Goal: Task Accomplishment & Management: Complete application form

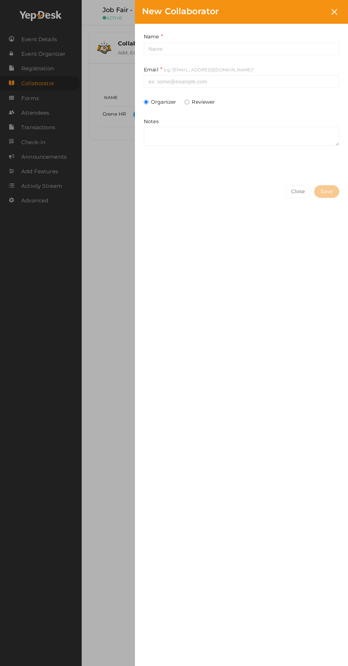
scroll to position [1, 0]
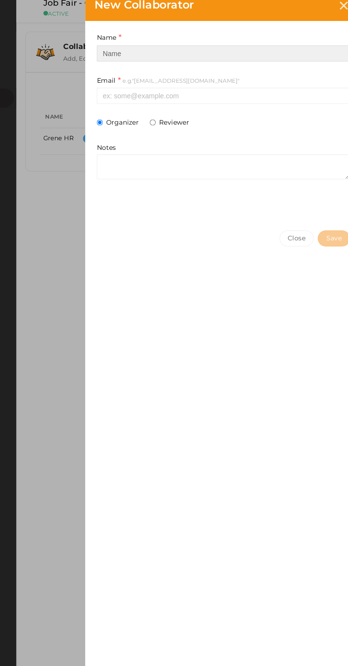
click at [171, 52] on input at bounding box center [241, 49] width 195 height 12
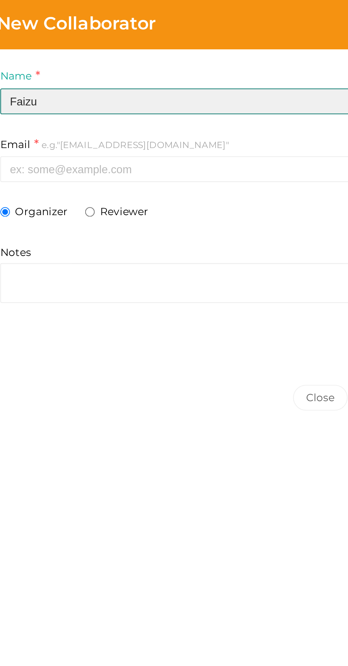
type input "Faizu"
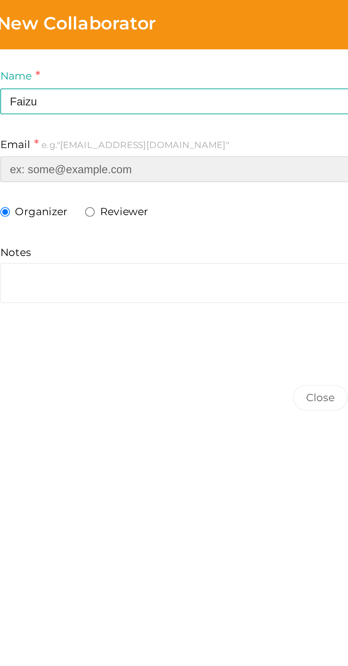
click at [171, 83] on input at bounding box center [241, 81] width 195 height 12
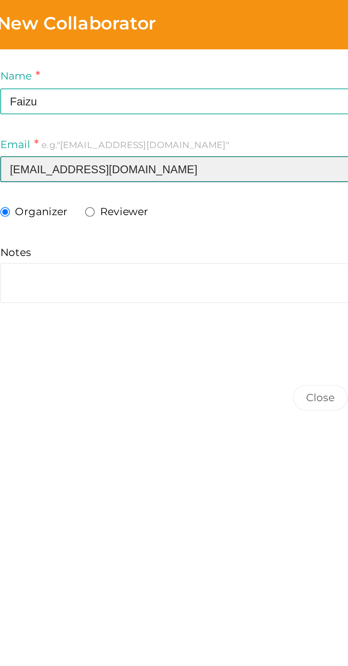
type input "[EMAIL_ADDRESS][DOMAIN_NAME]"
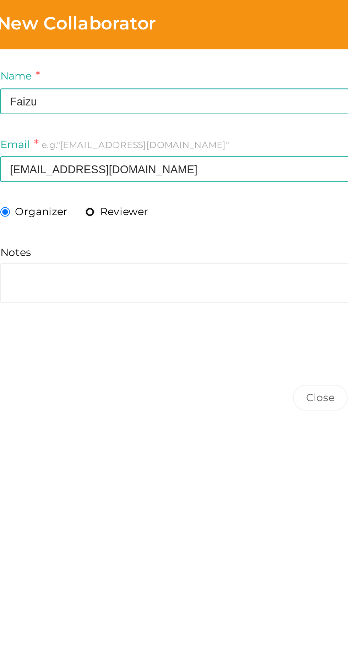
click at [189, 104] on input "Reviewer" at bounding box center [187, 102] width 5 height 5
radio input "true"
radio input "false"
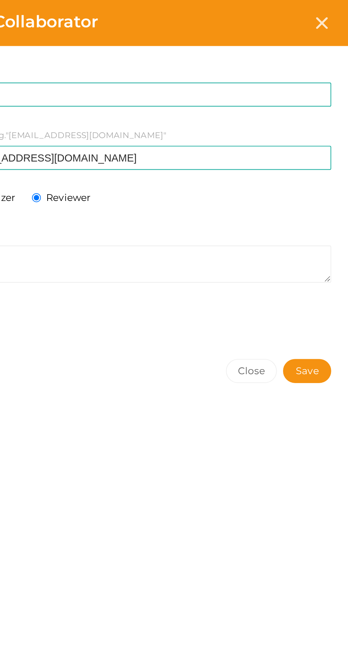
click at [329, 193] on span "Save" at bounding box center [327, 191] width 12 height 7
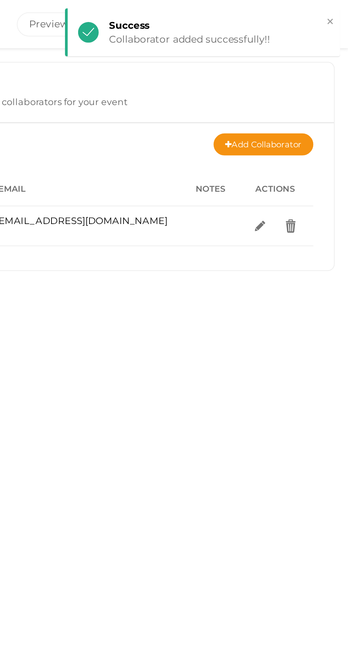
click at [296, 74] on link "Add Collaborator" at bounding box center [304, 74] width 52 height 11
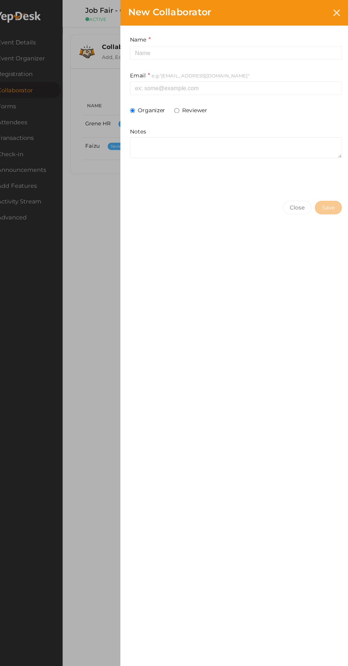
click at [108, 202] on div "New Collaborator Name This field is Required. Email e.g."[EMAIL_ADDRESS][DOMAIN…" at bounding box center [174, 333] width 348 height 666
click at [161, 50] on input at bounding box center [241, 49] width 195 height 12
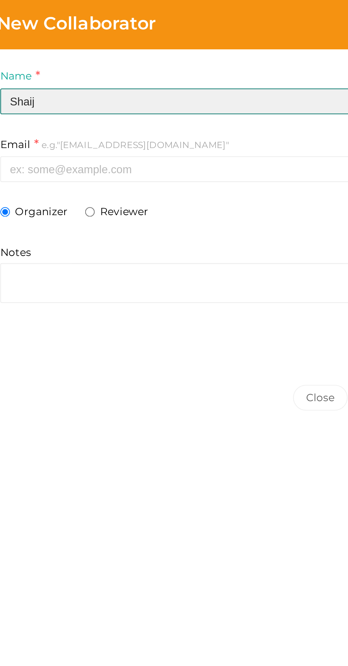
type input "Shaij"
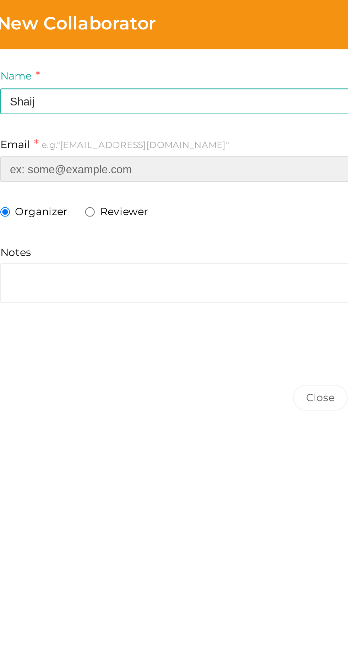
click at [174, 81] on input at bounding box center [241, 81] width 195 height 12
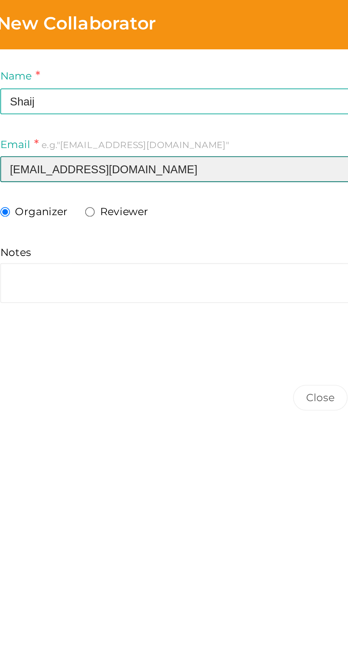
type input "[EMAIL_ADDRESS][DOMAIN_NAME]"
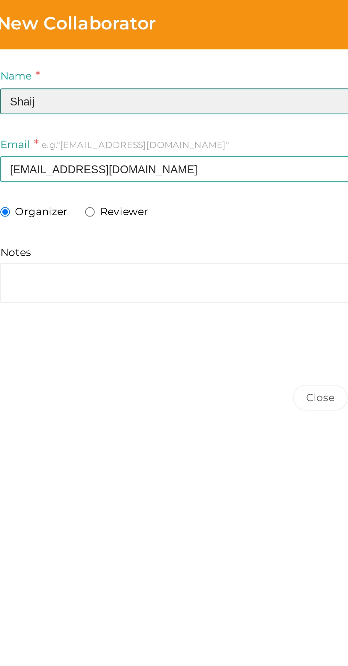
click at [174, 50] on input "Shaij" at bounding box center [241, 49] width 195 height 12
click at [178, 50] on input "Shaij" at bounding box center [241, 49] width 195 height 12
type input "Shinj"
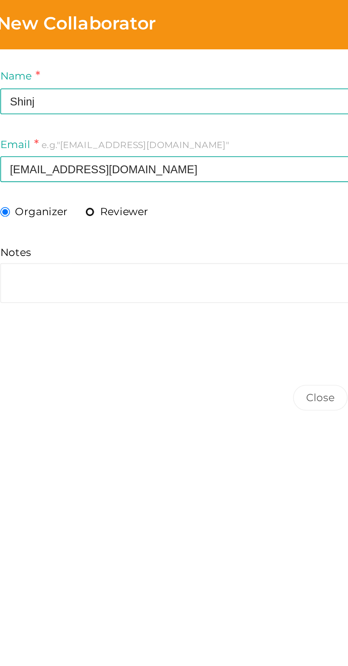
click at [189, 103] on input "Reviewer" at bounding box center [187, 102] width 5 height 5
radio input "true"
radio input "false"
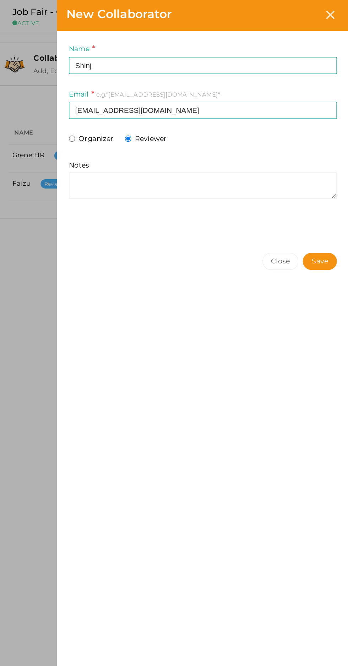
click at [329, 191] on span "Save" at bounding box center [327, 191] width 12 height 7
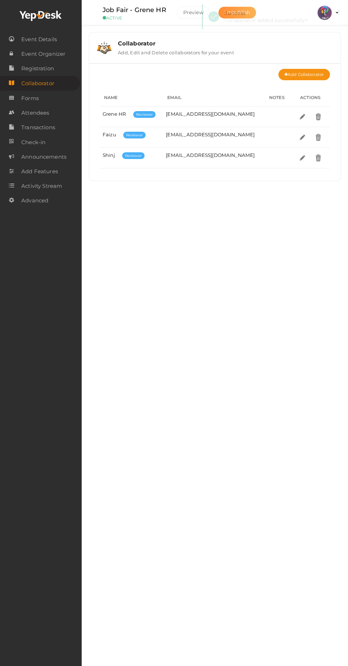
scroll to position [0, 0]
click at [31, 70] on span "Registration" at bounding box center [37, 68] width 33 height 14
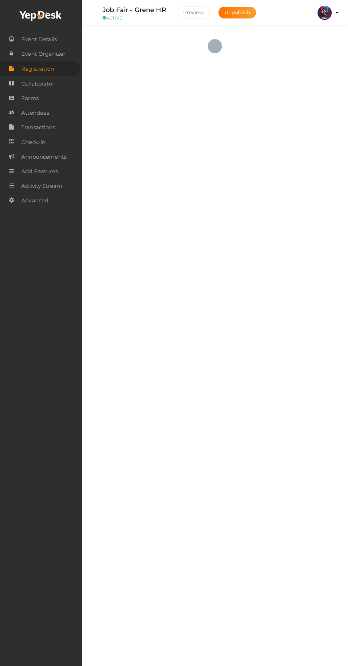
checkbox input "true"
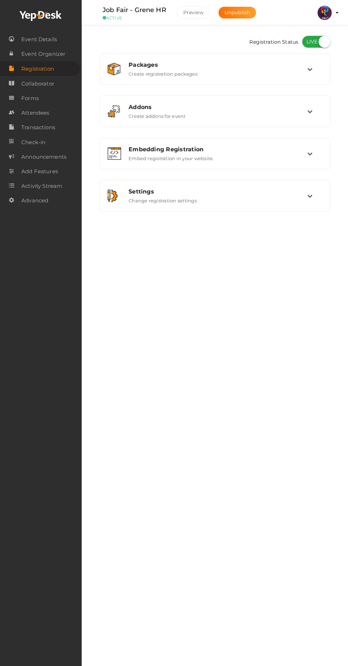
click at [32, 116] on span "Attendees" at bounding box center [35, 113] width 28 height 14
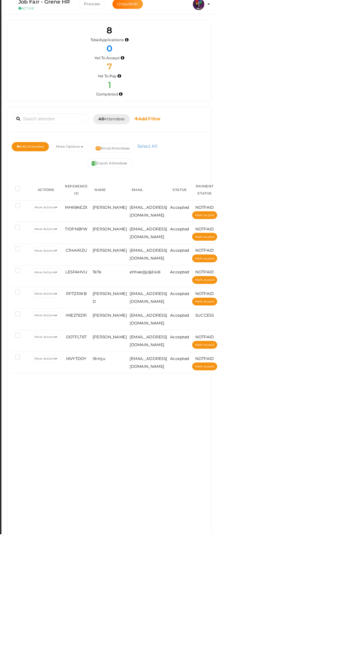
click at [78, 666] on div "Event Details Event Organizer RSVP Ticketing Registration Event Agenda Timeslot…" at bounding box center [41, 333] width 82 height 666
